Goal: Task Accomplishment & Management: Manage account settings

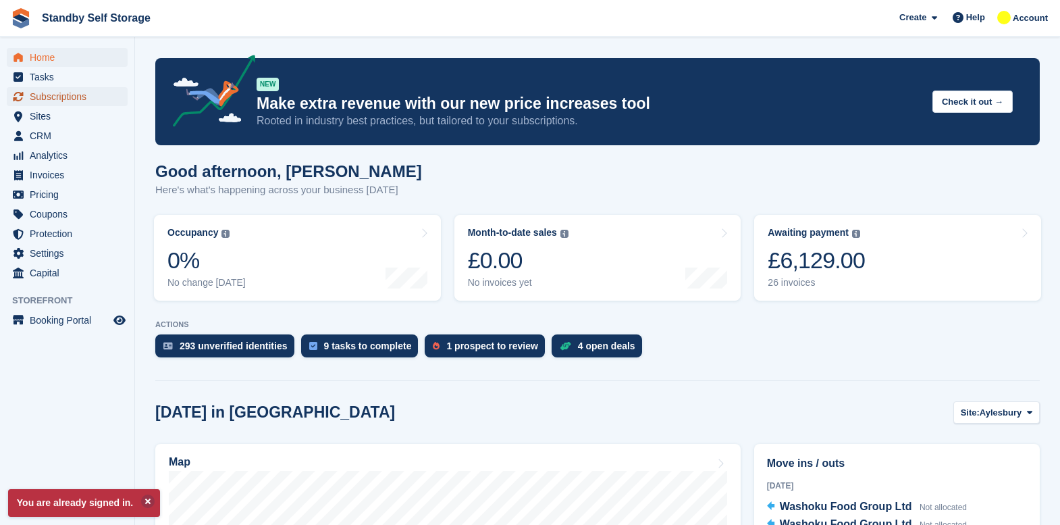
click at [56, 94] on span "Subscriptions" at bounding box center [70, 96] width 81 height 19
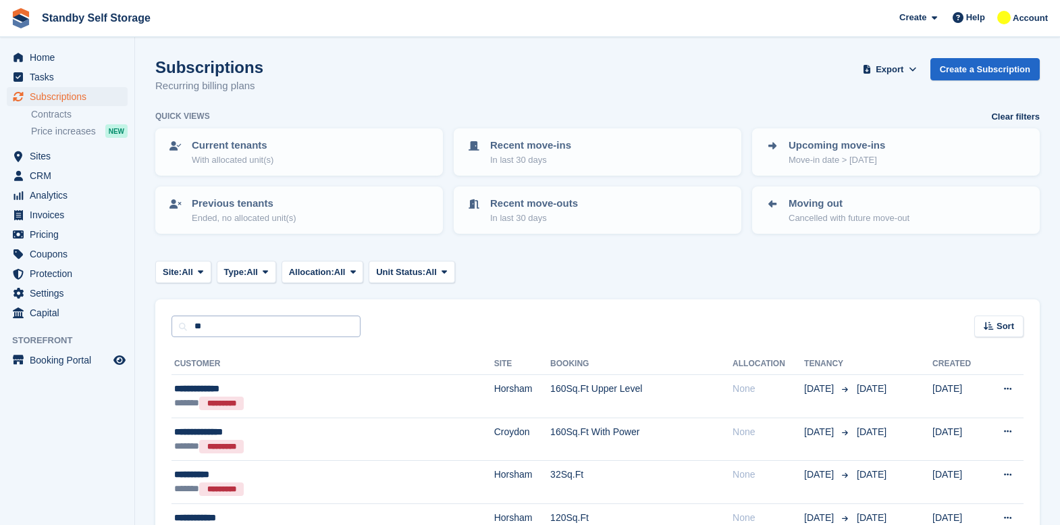
type input "*"
type input "***"
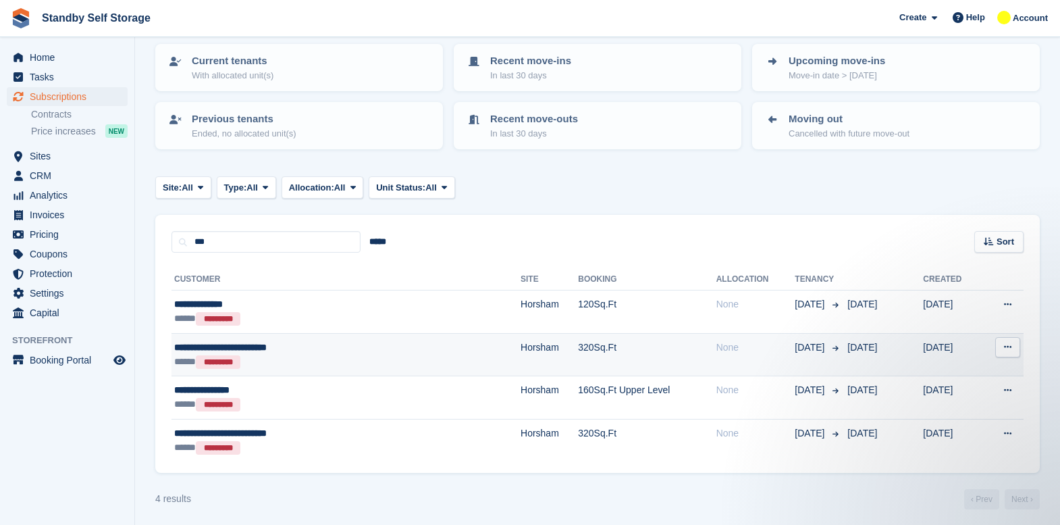
click at [377, 351] on div "**********" at bounding box center [289, 347] width 230 height 14
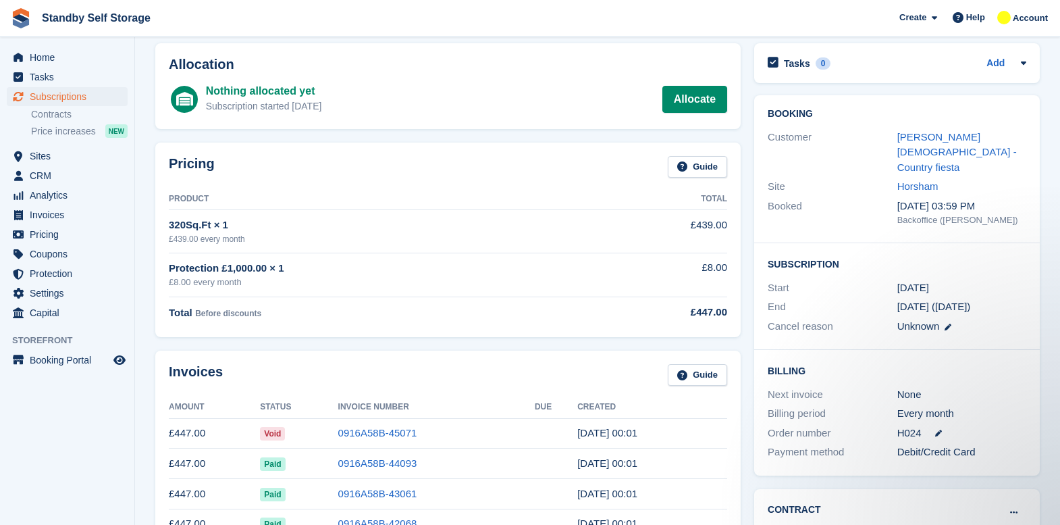
scroll to position [84, 0]
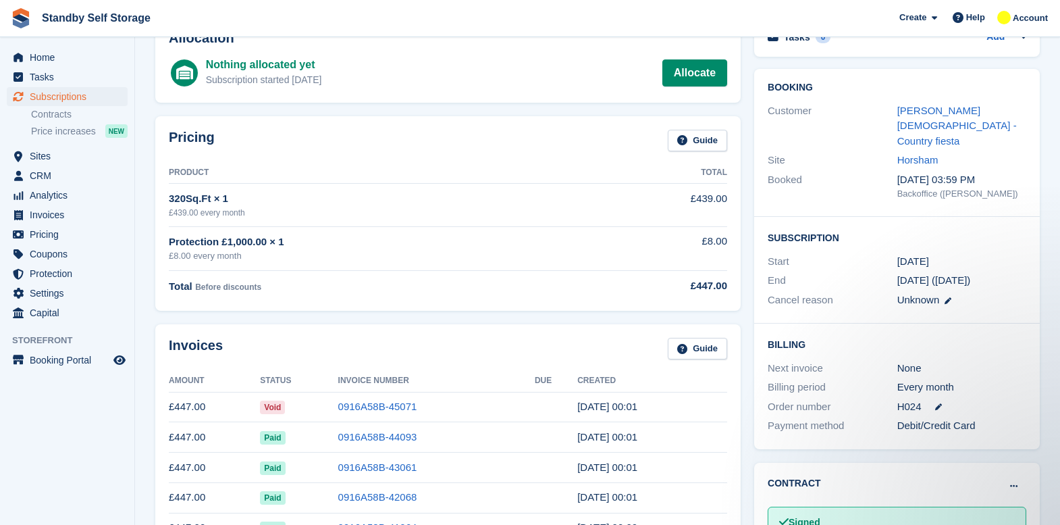
click at [30, 522] on div "Home Tasks Subscriptions Subscriptions Subscriptions Contracts Price increases …" at bounding box center [67, 299] width 135 height 525
click at [1040, 151] on div "Booking Customer Debbie Gay - Country fiesta Site Horsham Booked 19 Jun, 03:59 …" at bounding box center [896, 259] width 299 height 394
click at [1037, 289] on div "Subscription Start 1 Jul, 2023 End 29 Aug (34 days ago) Cancel reason Unknown" at bounding box center [897, 270] width 286 height 107
drag, startPoint x: 414, startPoint y: 408, endPoint x: 322, endPoint y: 408, distance: 92.5
click at [322, 408] on tr "£447.00 Void 0916A58B-45071 31 Jul, 00:01" at bounding box center [448, 407] width 558 height 30
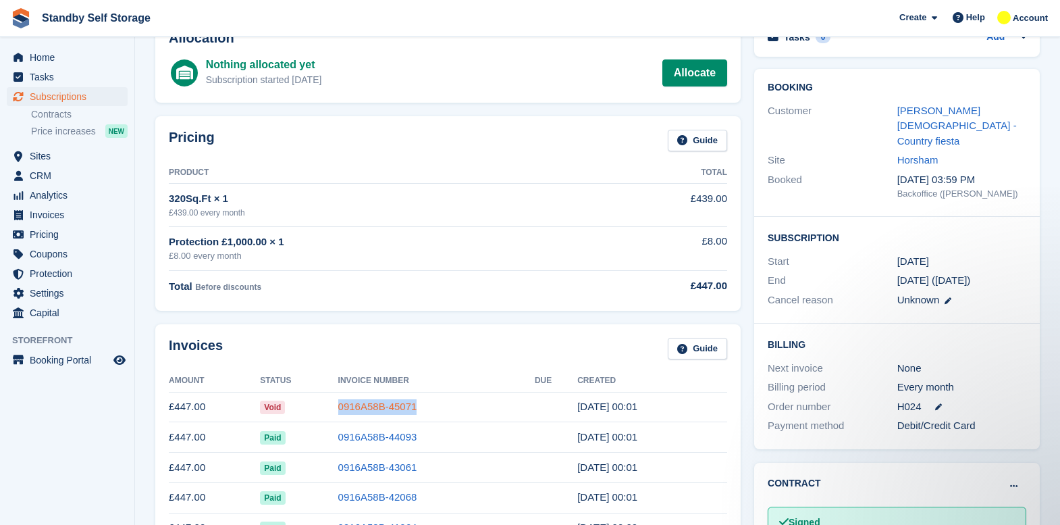
click at [358, 405] on link "0916A58B-45071" at bounding box center [377, 405] width 79 height 11
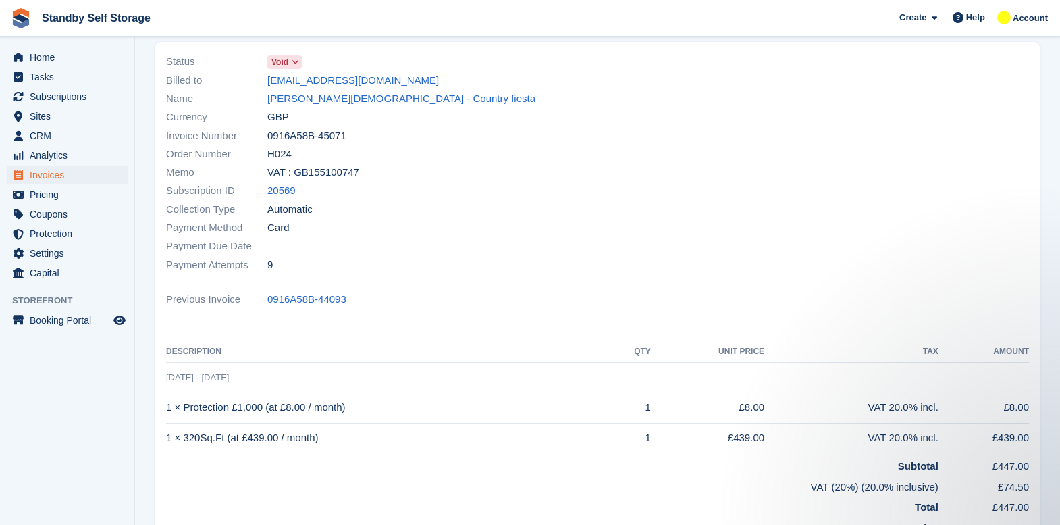
scroll to position [73, 0]
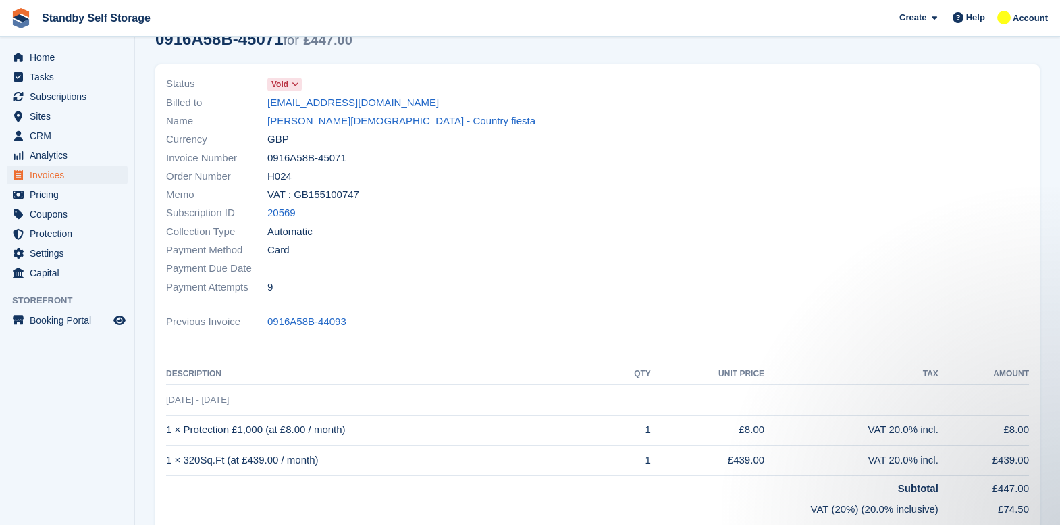
click at [178, 400] on span "31 Jul - 31 Aug" at bounding box center [197, 399] width 63 height 10
click at [217, 402] on span "31 Jul - 31 Aug" at bounding box center [197, 399] width 63 height 10
click at [267, 396] on td "31 Jul - 31 Aug" at bounding box center [597, 399] width 863 height 30
drag, startPoint x: 356, startPoint y: 160, endPoint x: 287, endPoint y: 151, distance: 70.2
click at [287, 151] on div "Invoice Number 0916A58B-45071" at bounding box center [377, 158] width 423 height 18
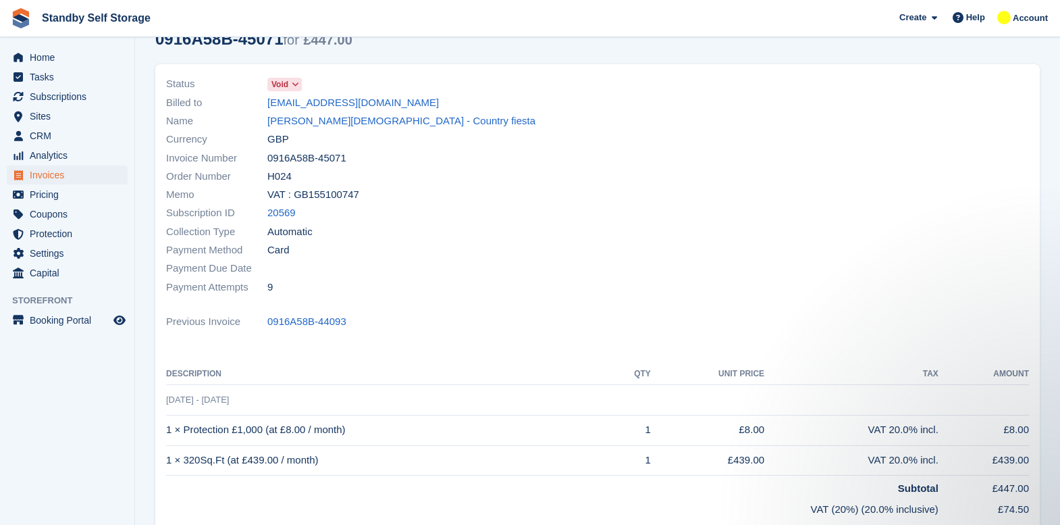
click at [1048, 51] on section "Invoices 0916A58B-45071 Invoice 0916A58B-45071 for £447.00 View on Stripe Downl…" at bounding box center [597, 340] width 925 height 827
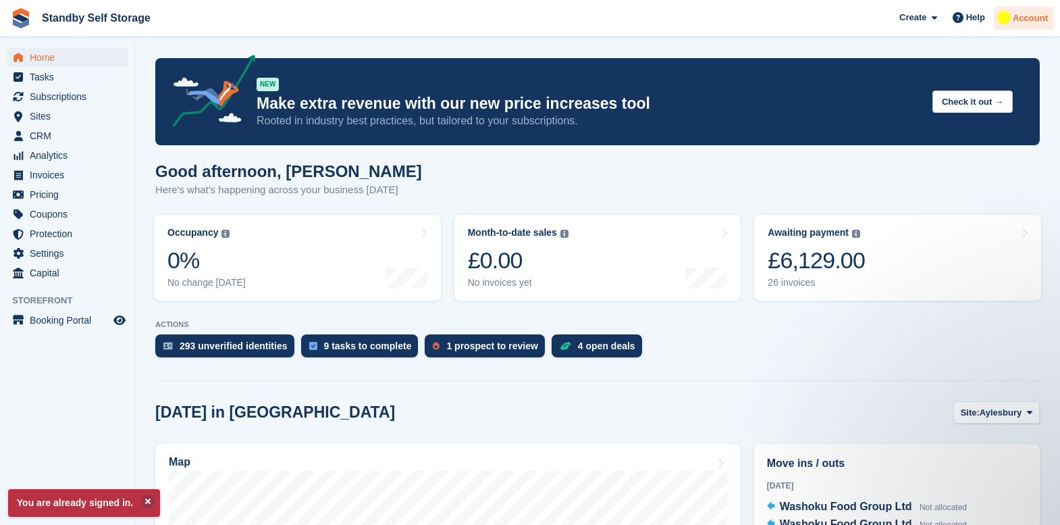
click at [1023, 20] on span "Account" at bounding box center [1030, 18] width 35 height 14
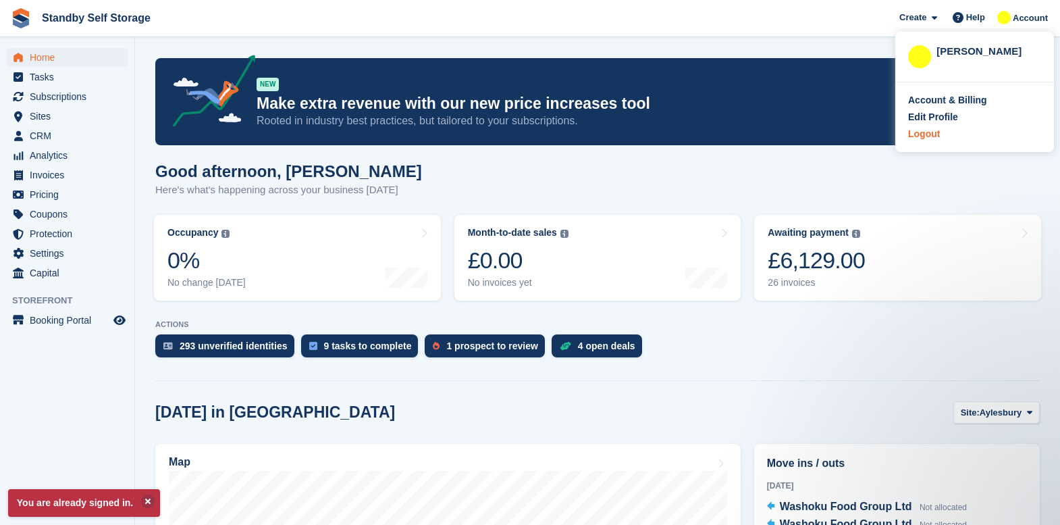
click at [954, 130] on div "Logout" at bounding box center [974, 134] width 133 height 14
